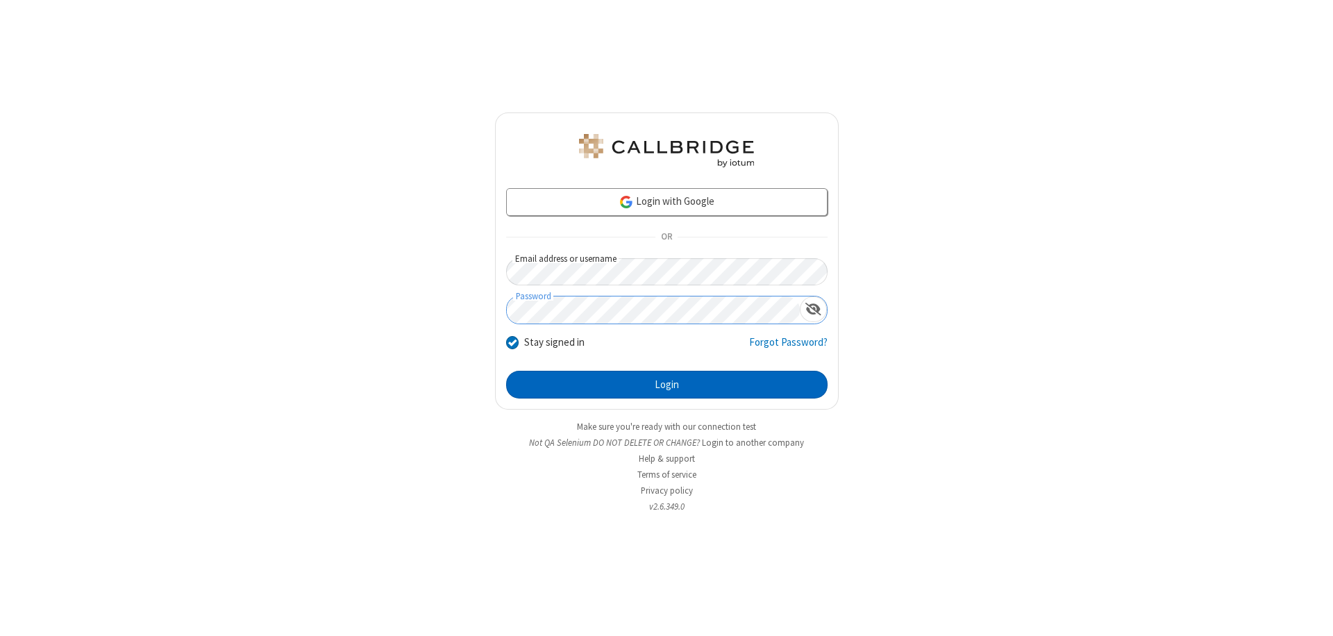
click at [666, 385] on button "Login" at bounding box center [666, 385] width 321 height 28
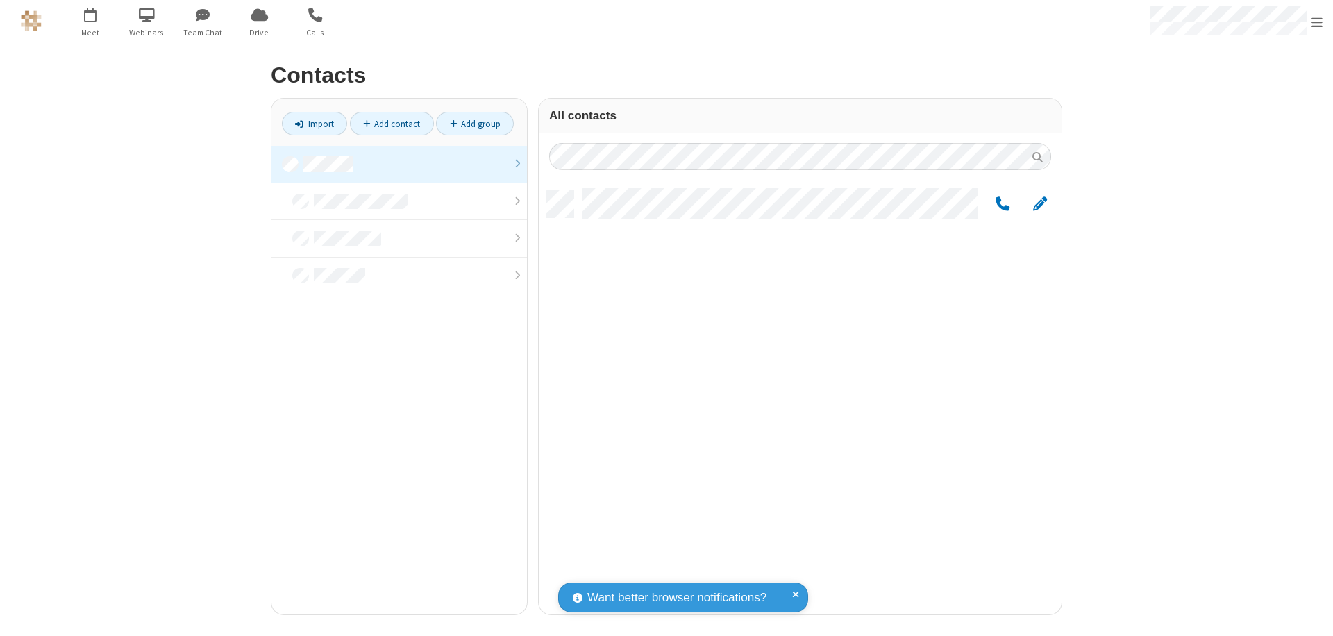
scroll to position [423, 512]
click at [399, 164] on link at bounding box center [398, 164] width 255 height 37
click at [392, 124] on link "Add contact" at bounding box center [392, 124] width 84 height 24
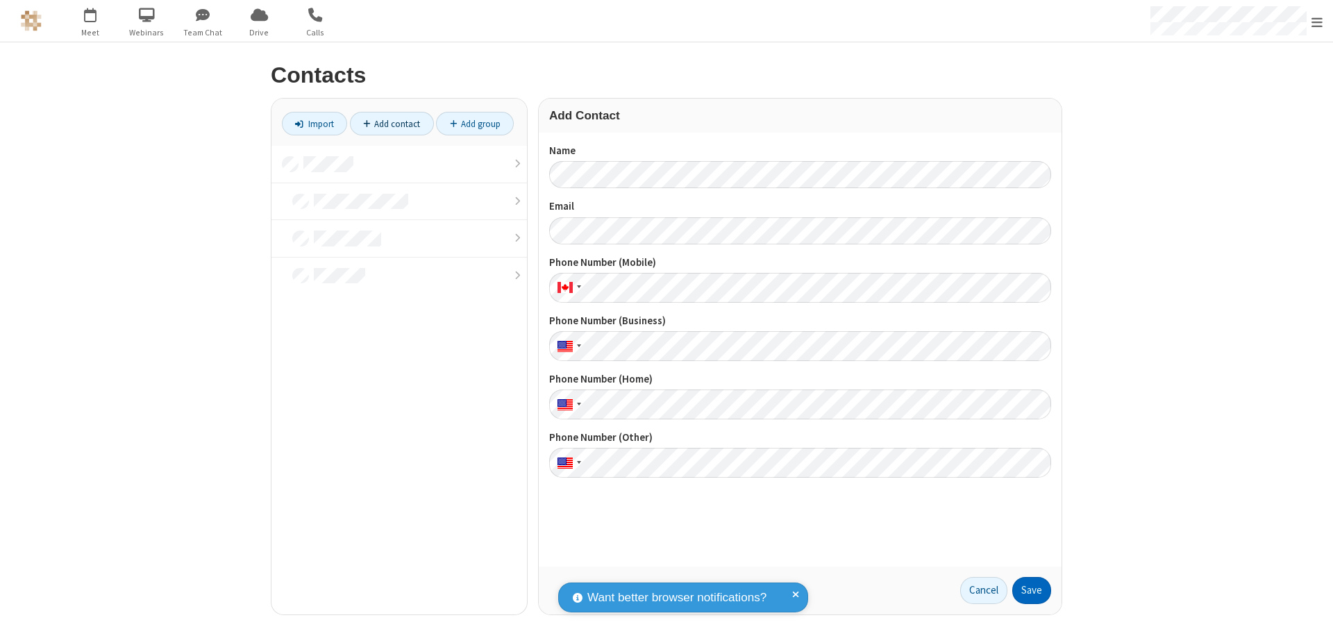
click at [1032, 590] on button "Save" at bounding box center [1031, 591] width 39 height 28
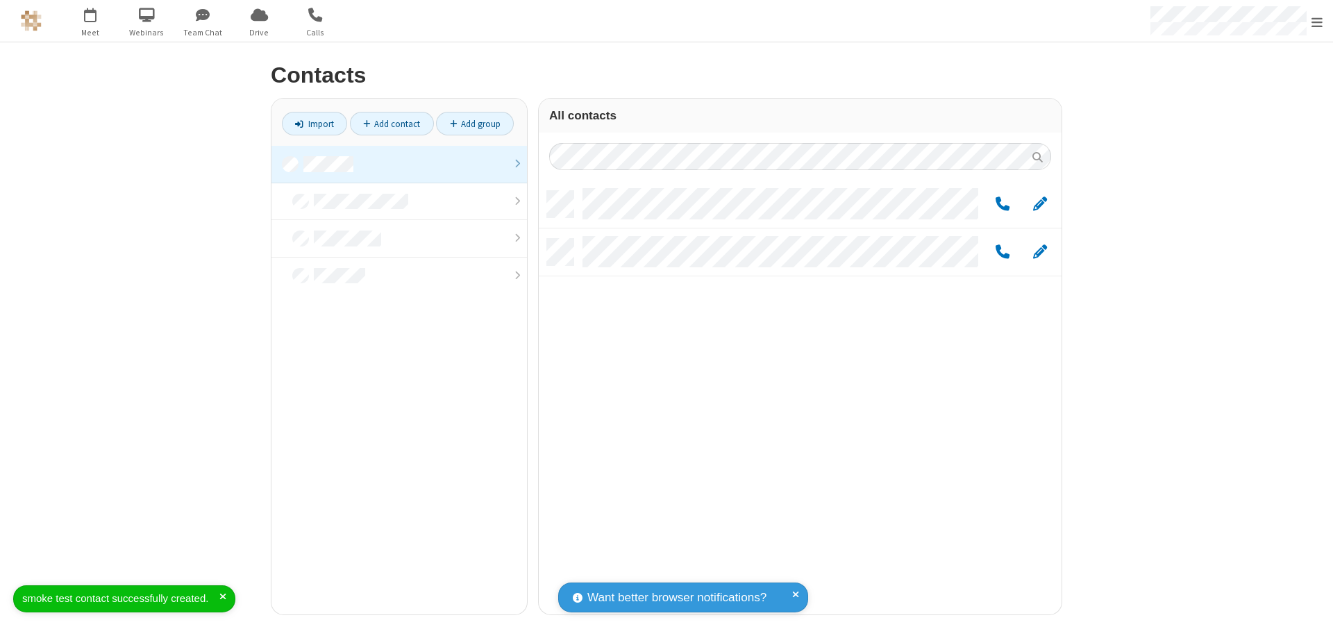
scroll to position [423, 512]
